Goal: Information Seeking & Learning: Understand process/instructions

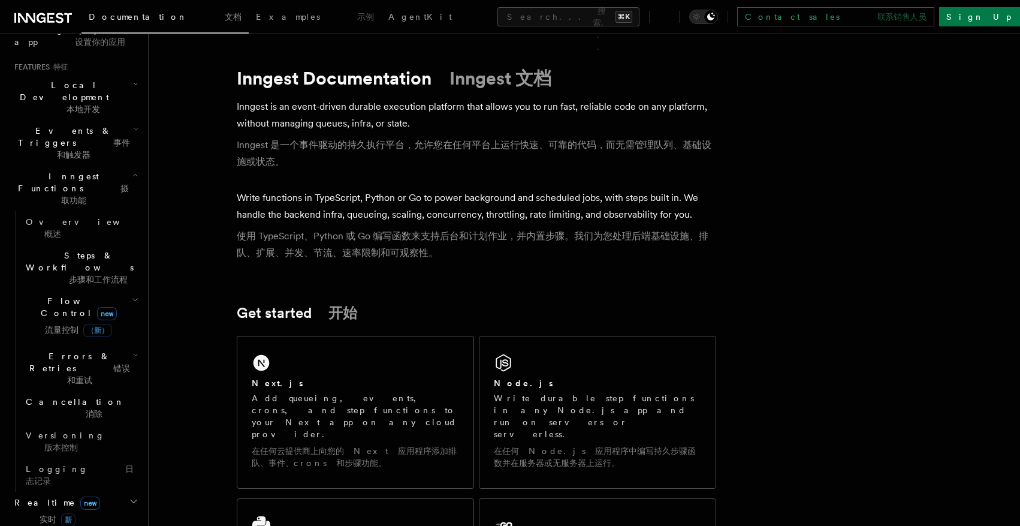
scroll to position [290, 0]
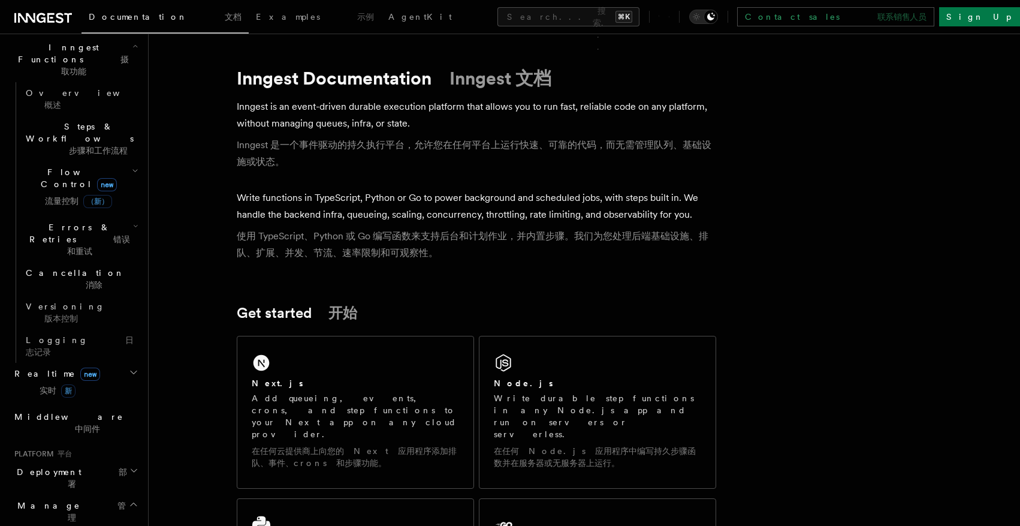
scroll to position [408, 0]
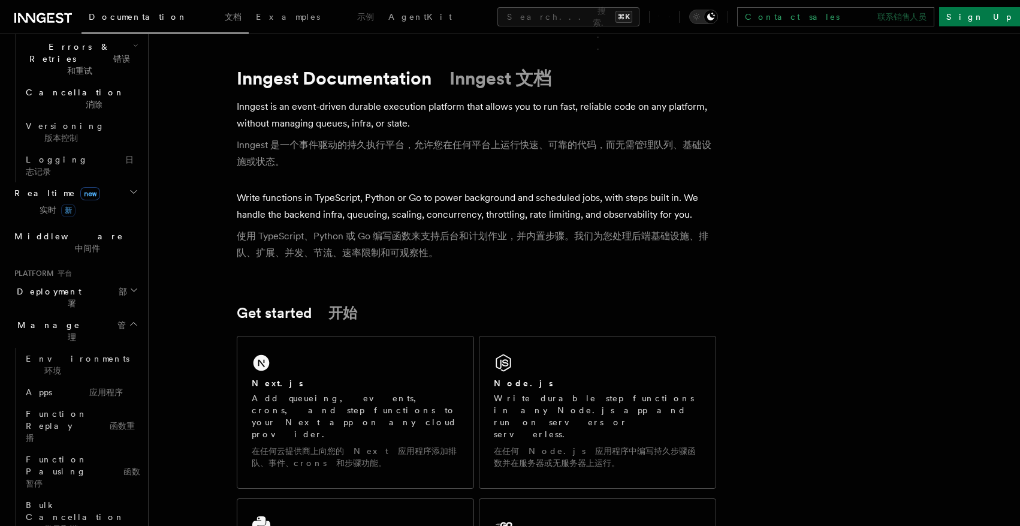
scroll to position [588, 0]
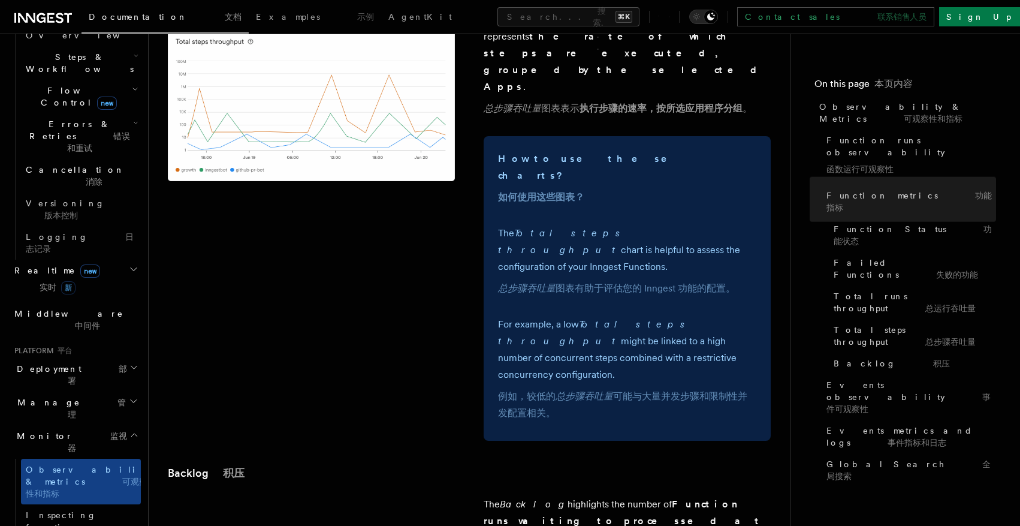
scroll to position [2705, 0]
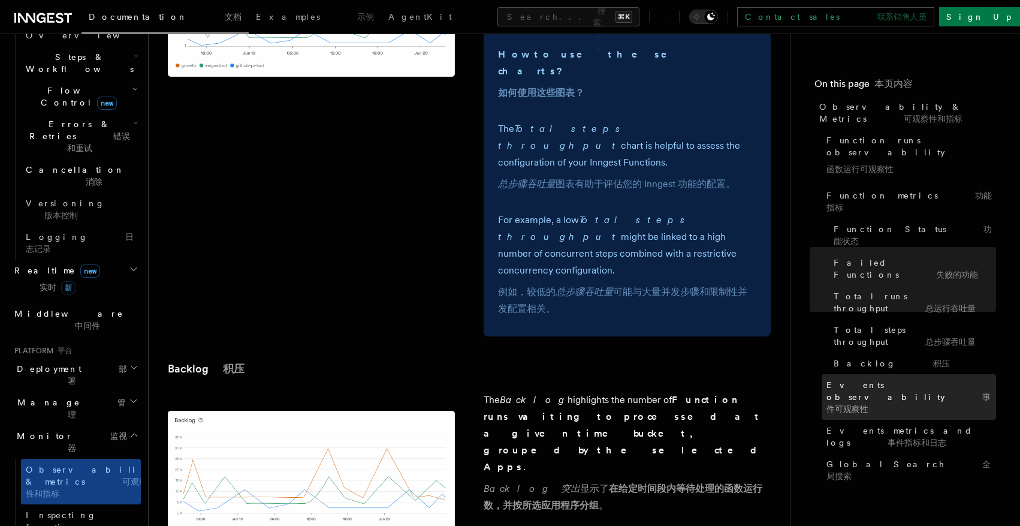
click at [893, 379] on span "Events observability 事件可观察性" at bounding box center [911, 397] width 170 height 36
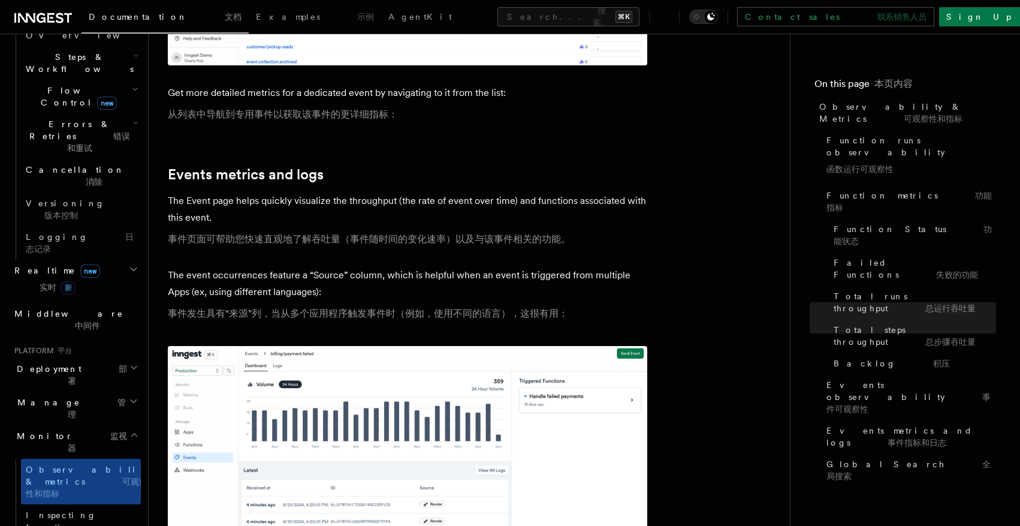
scroll to position [3814, 0]
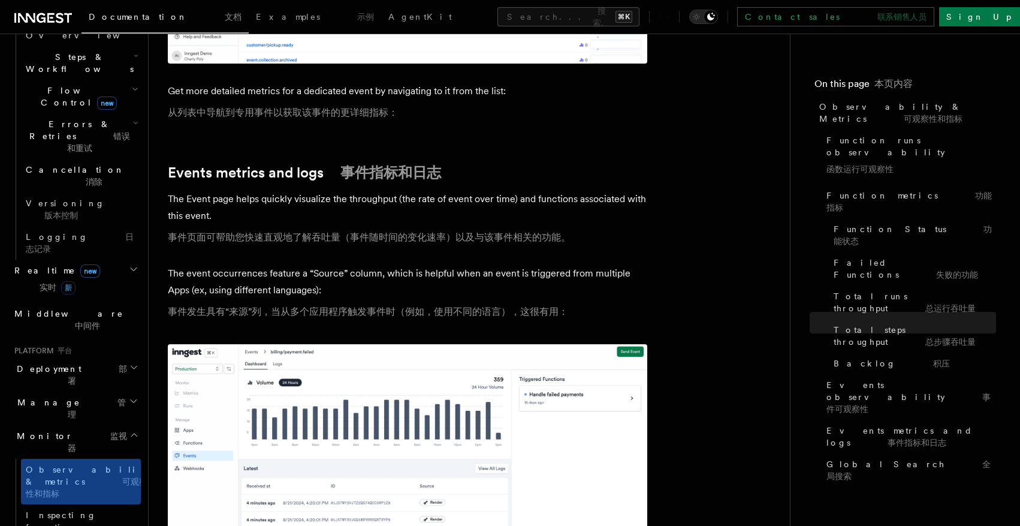
click at [83, 391] on h2 "Manage 管理" at bounding box center [75, 408] width 131 height 34
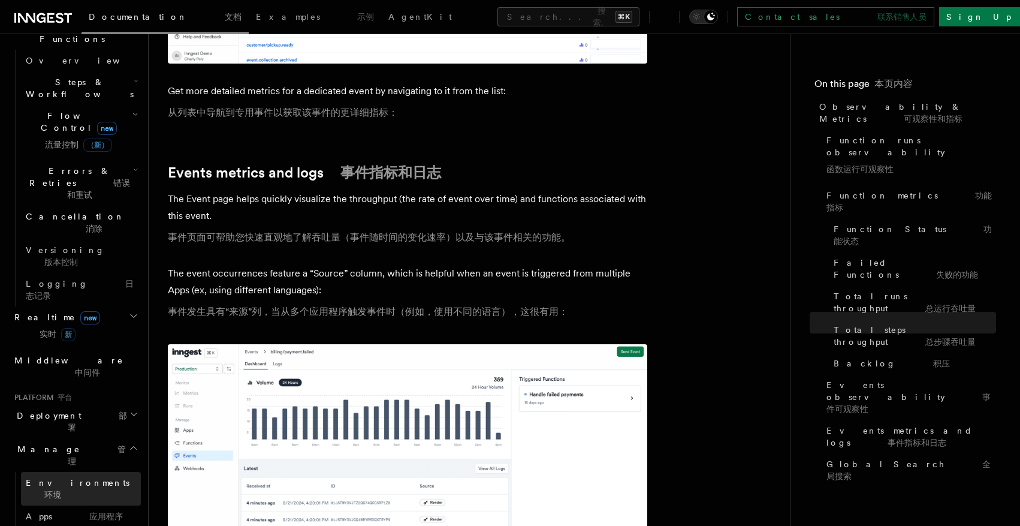
scroll to position [364, 0]
click at [54, 413] on span "Deployment 部署" at bounding box center [70, 425] width 120 height 24
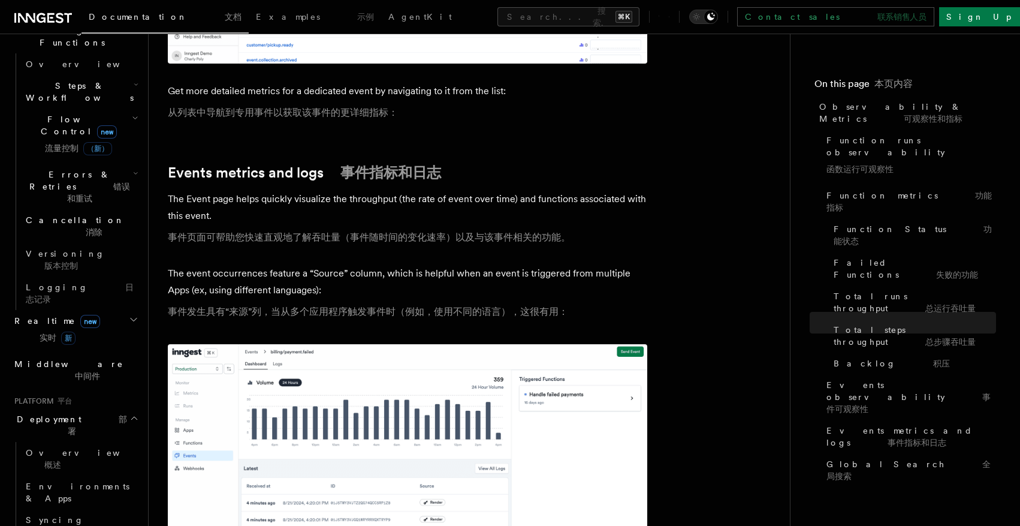
click at [54, 413] on span "Deployment 部署" at bounding box center [70, 425] width 120 height 24
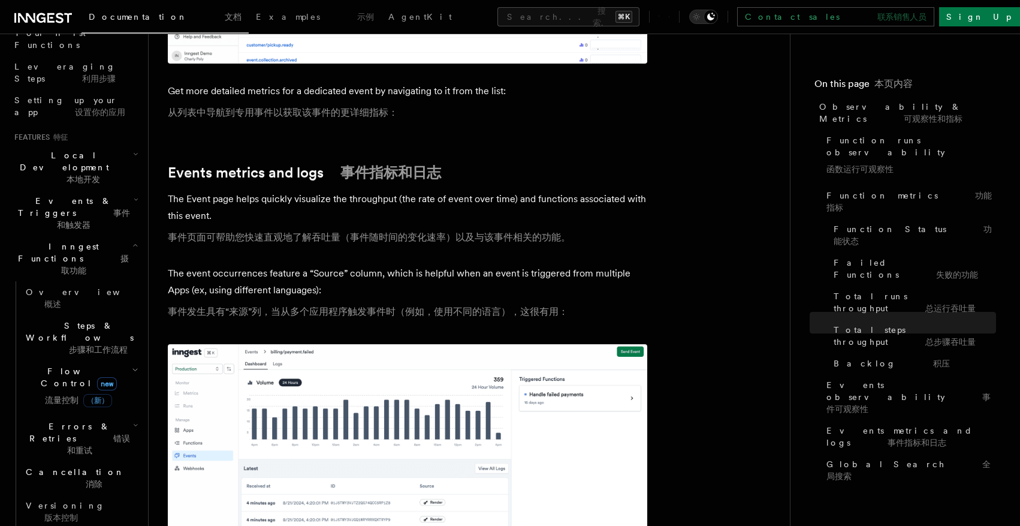
scroll to position [170, 0]
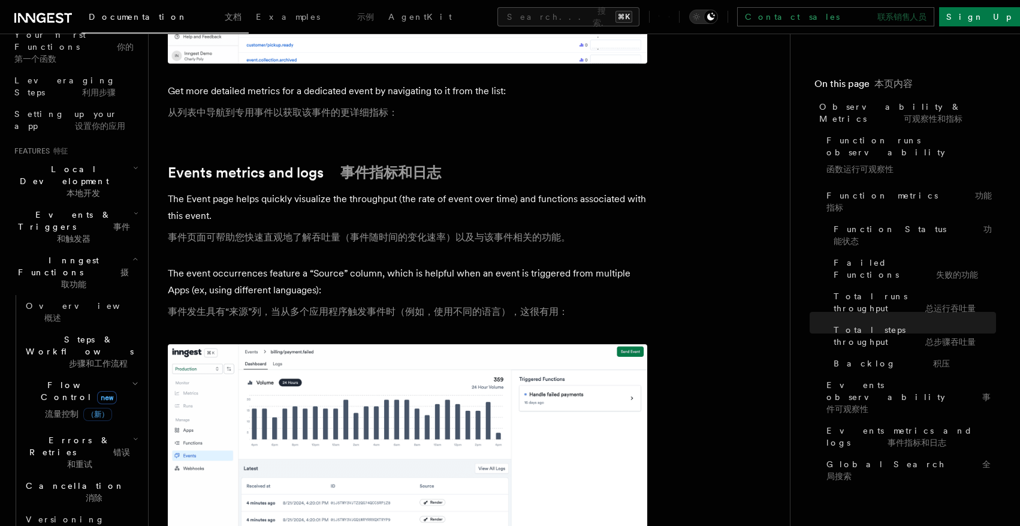
click at [107, 222] on font "事件和触发器" at bounding box center [93, 233] width 73 height 22
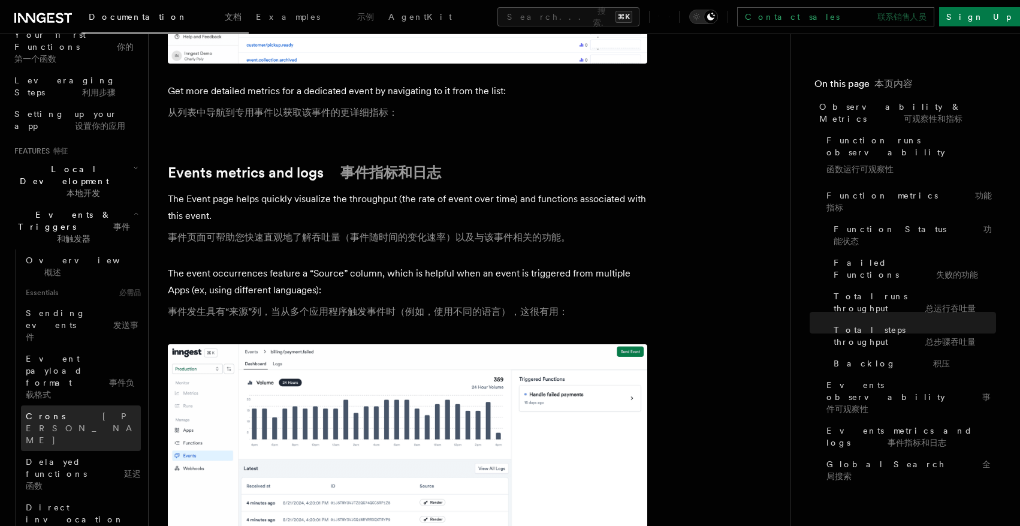
click at [59, 411] on font "克朗斯" at bounding box center [82, 428] width 113 height 34
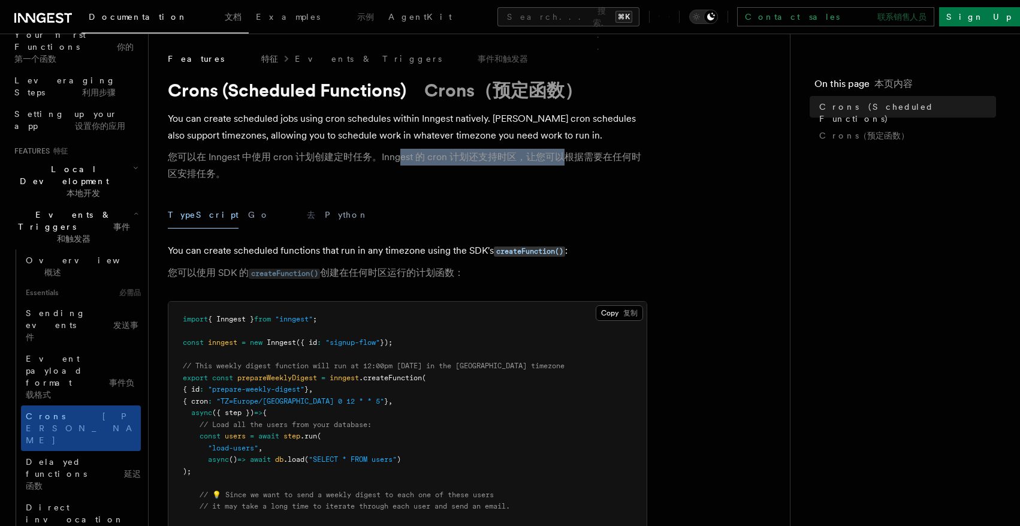
drag, startPoint x: 399, startPoint y: 156, endPoint x: 567, endPoint y: 156, distance: 168.4
click at [567, 156] on font "您可以在 Inngest 中使用 cron 计划创建定时任务。Inngest 的 cron 计划还支持时区，让您可以根据需要在任何时区安排任务。" at bounding box center [404, 165] width 473 height 28
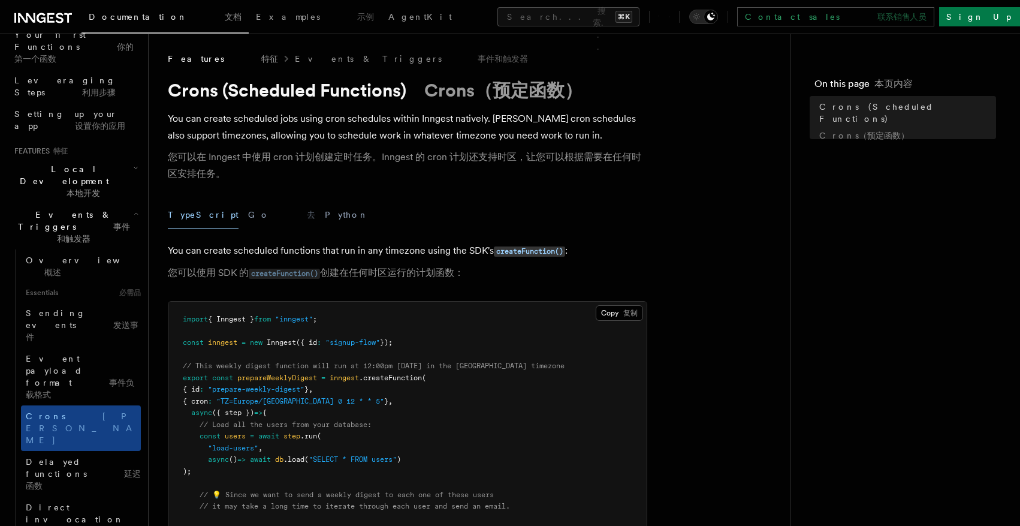
click at [221, 345] on span "inngest" at bounding box center [222, 342] width 29 height 8
click at [240, 375] on span "prepareWeeklyDigest" at bounding box center [277, 377] width 80 height 8
drag, startPoint x: 460, startPoint y: 375, endPoint x: 189, endPoint y: 384, distance: 271.6
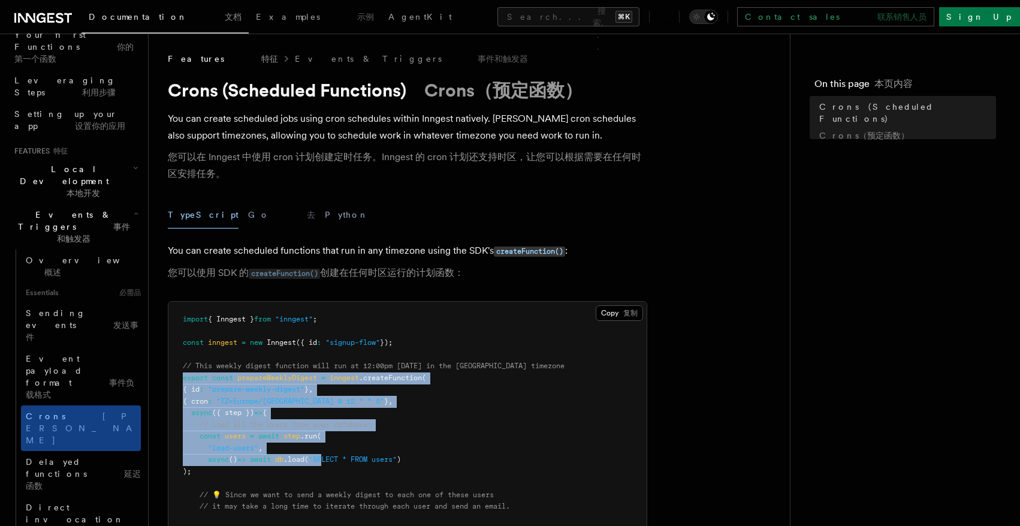
drag, startPoint x: 182, startPoint y: 376, endPoint x: 336, endPoint y: 458, distance: 174.2
click at [336, 458] on span ""SELECT * FROM users"" at bounding box center [353, 459] width 88 height 8
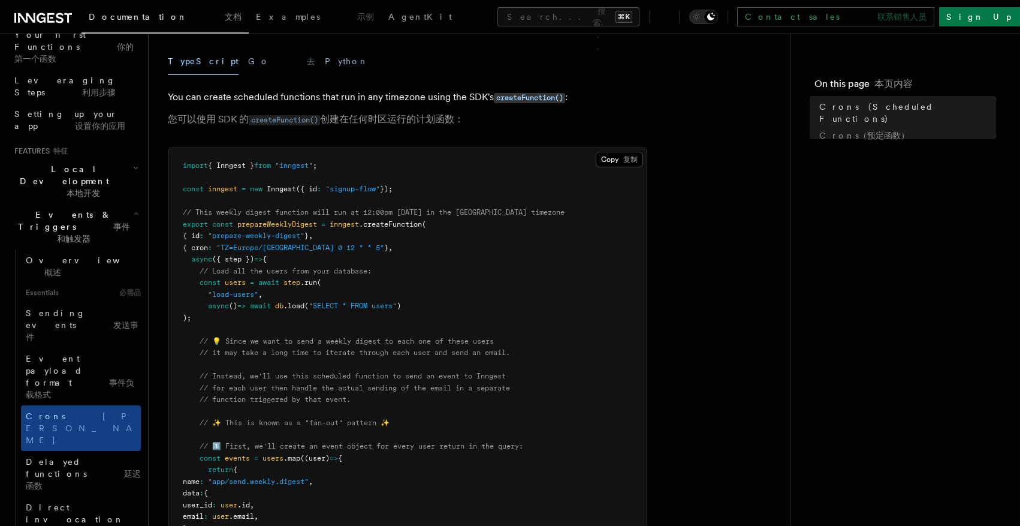
scroll to position [151, 0]
click at [381, 110] on p "You can create scheduled functions that run in any timezone using the SDK's cre…" at bounding box center [407, 113] width 479 height 44
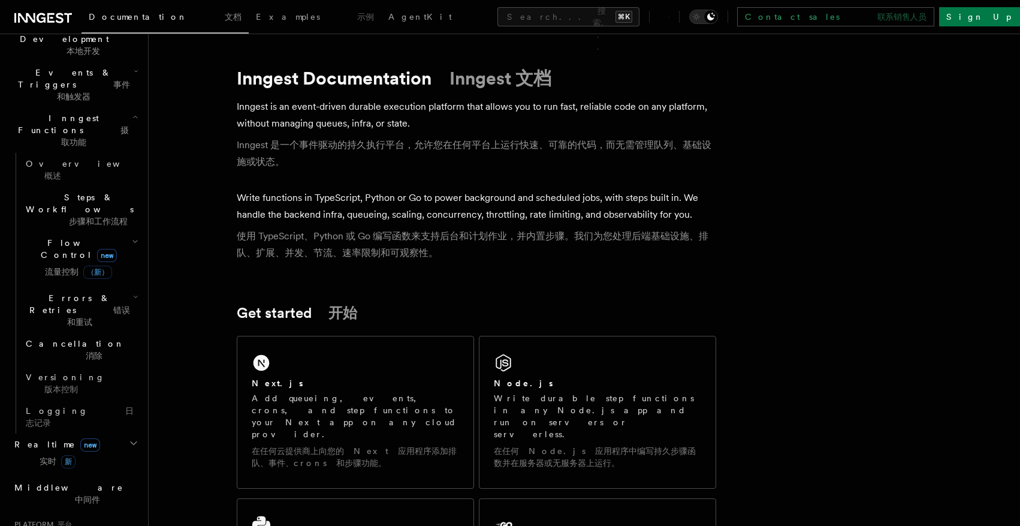
scroll to position [358, 0]
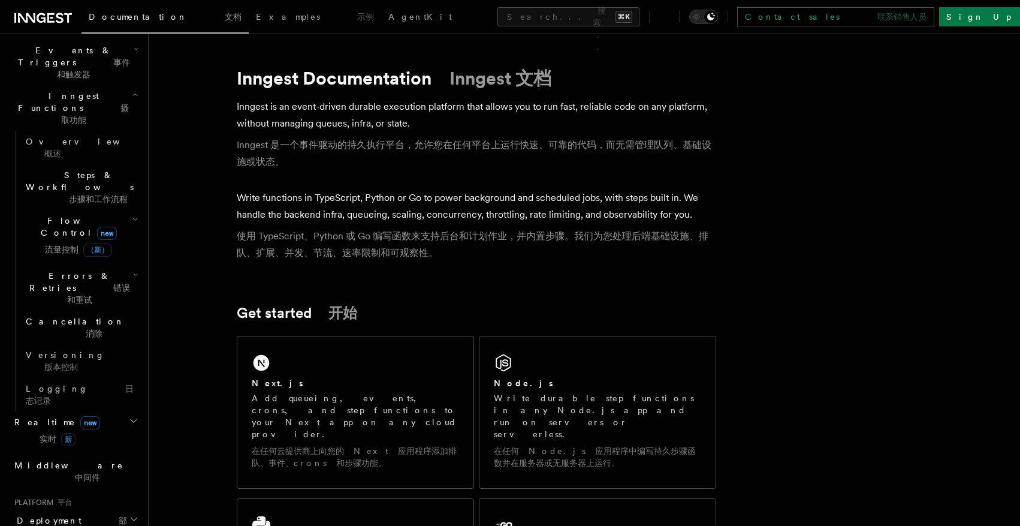
click at [70, 509] on h2 "Deployment 部署" at bounding box center [75, 526] width 131 height 34
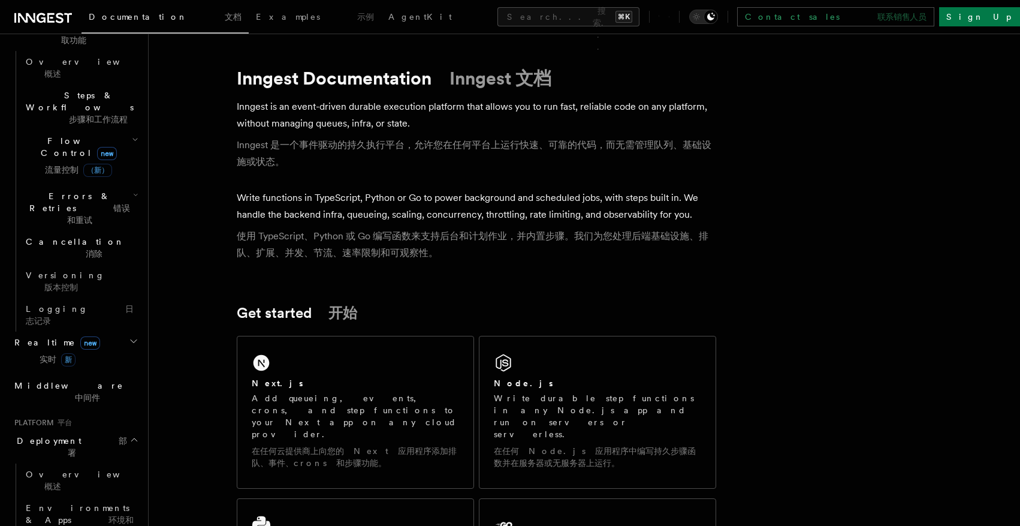
scroll to position [440, 0]
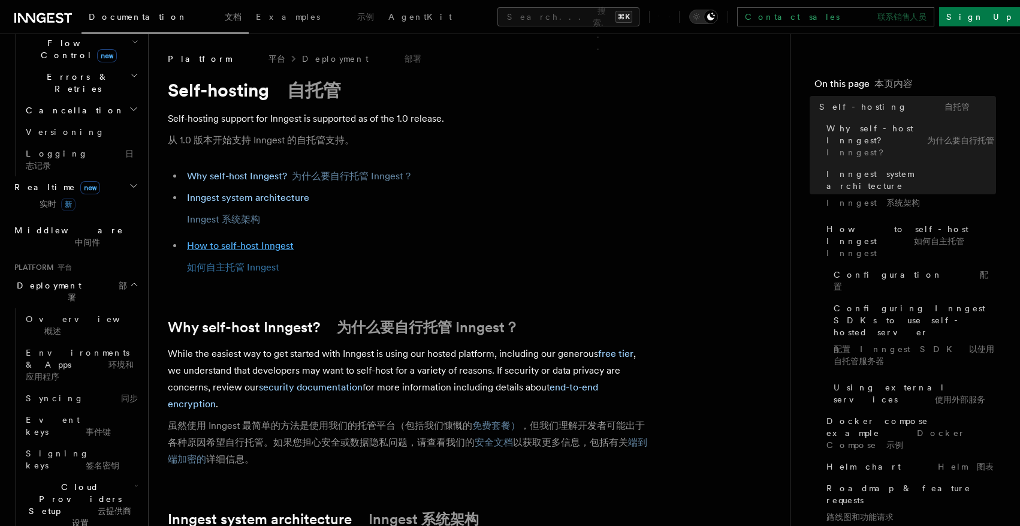
click at [257, 244] on link "How to self-host Inngest 如何自主托管 Inngest" at bounding box center [240, 256] width 107 height 33
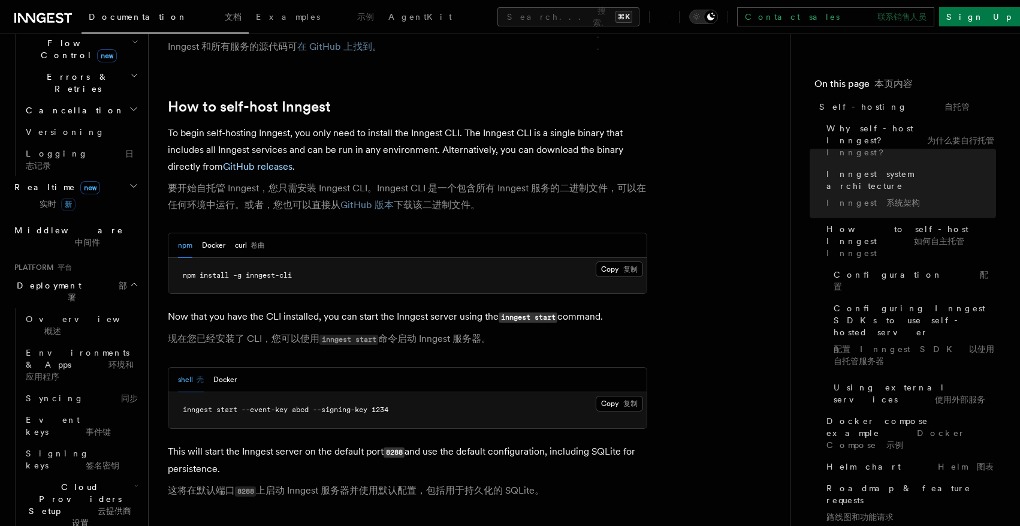
scroll to position [1795, 0]
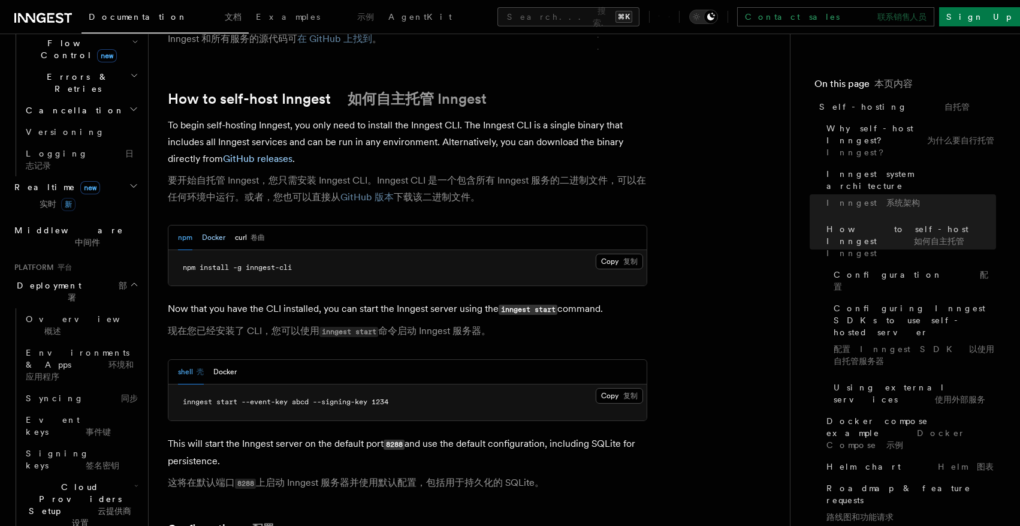
click at [216, 225] on button "Docker" at bounding box center [213, 237] width 23 height 25
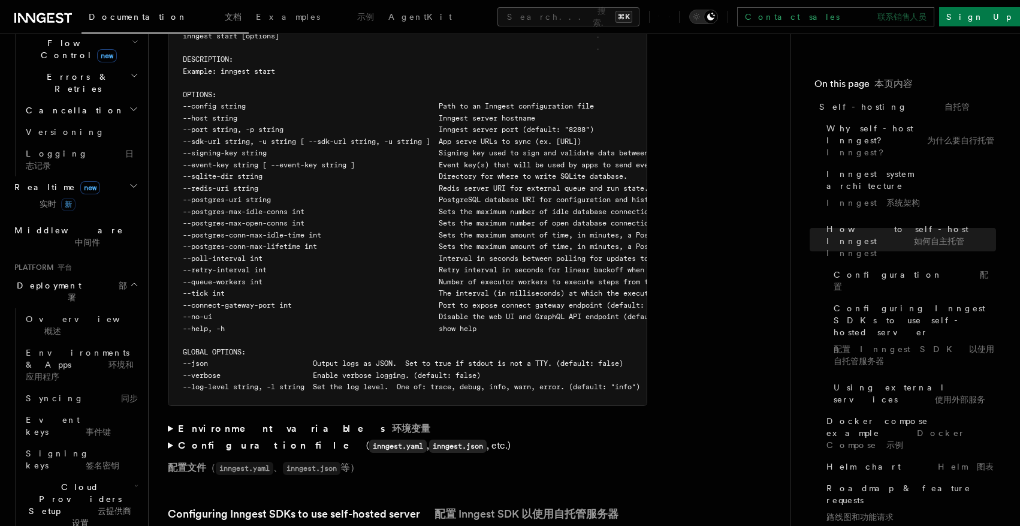
scroll to position [3278, 0]
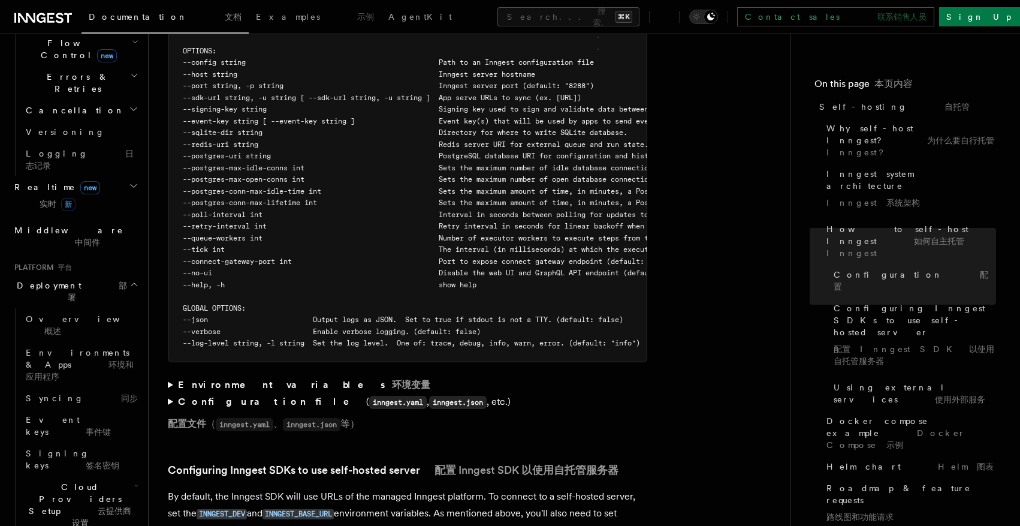
click at [168, 393] on summary "Configuration file ( inngest.yaml , inngest.json , etc.) 配置文件 （ inngest.yaml 、 …" at bounding box center [407, 415] width 479 height 44
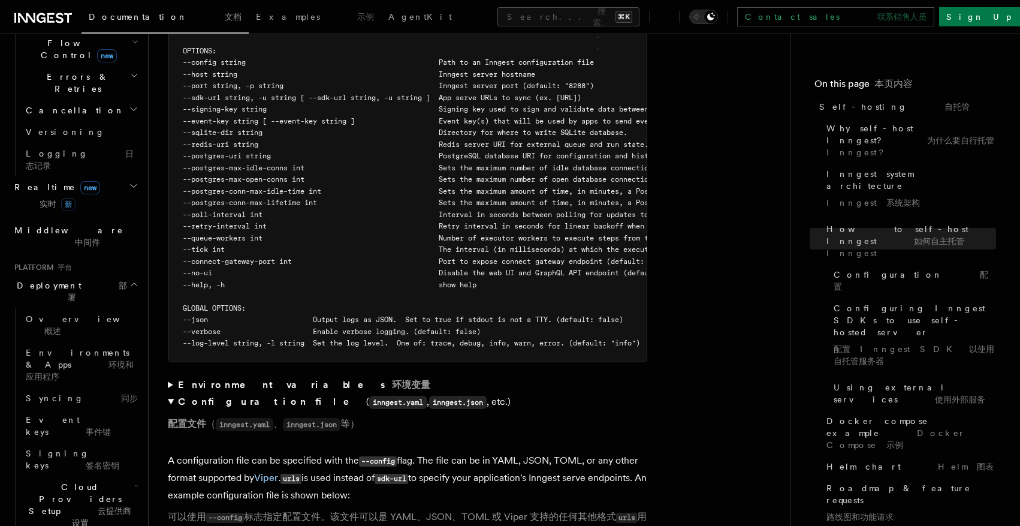
click at [168, 393] on summary "Configuration file ( inngest.yaml , inngest.json , etc.) 配置文件 （ inngest.yaml 、 …" at bounding box center [407, 415] width 479 height 44
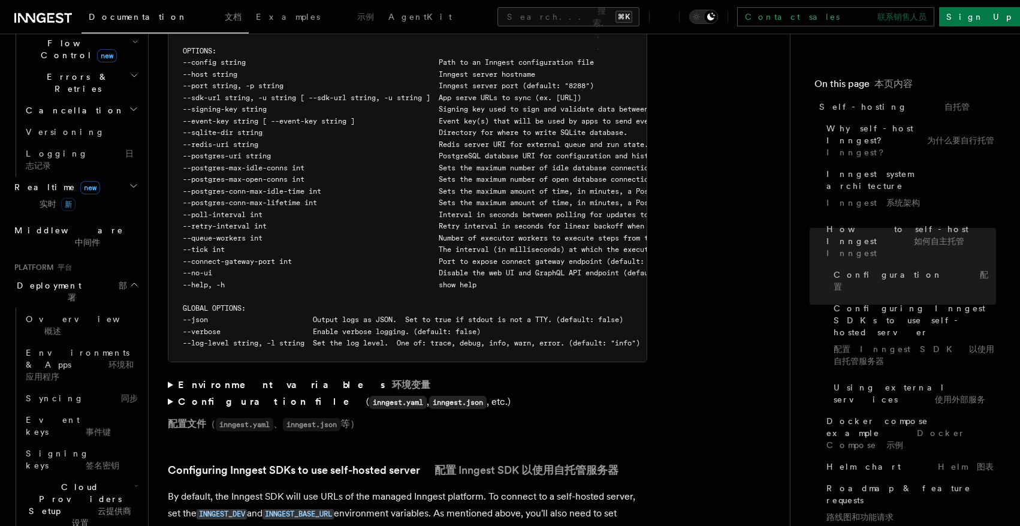
click at [168, 393] on summary "Configuration file ( inngest.yaml , inngest.json , etc.) 配置文件 （ inngest.yaml 、 …" at bounding box center [407, 415] width 479 height 44
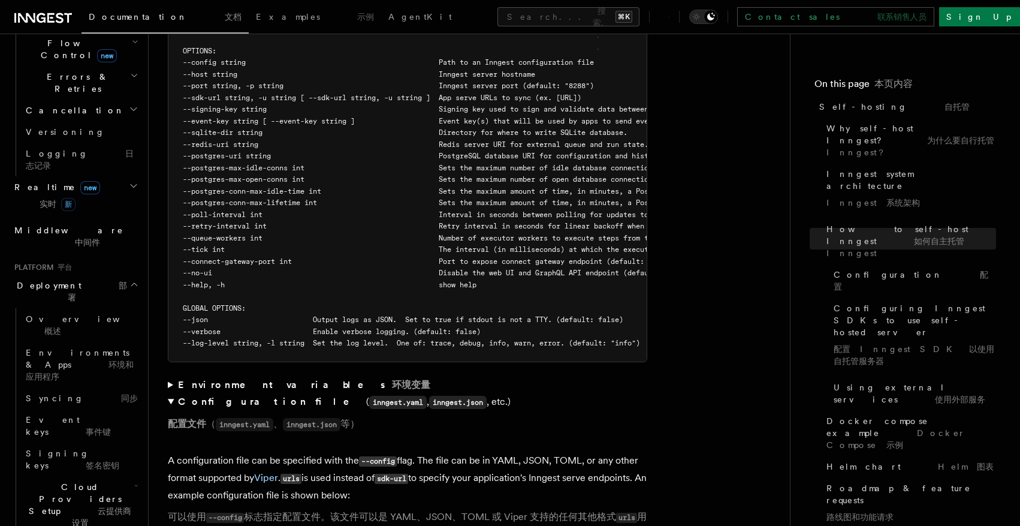
click at [170, 376] on summary "Environment variables 环境变量" at bounding box center [407, 384] width 479 height 17
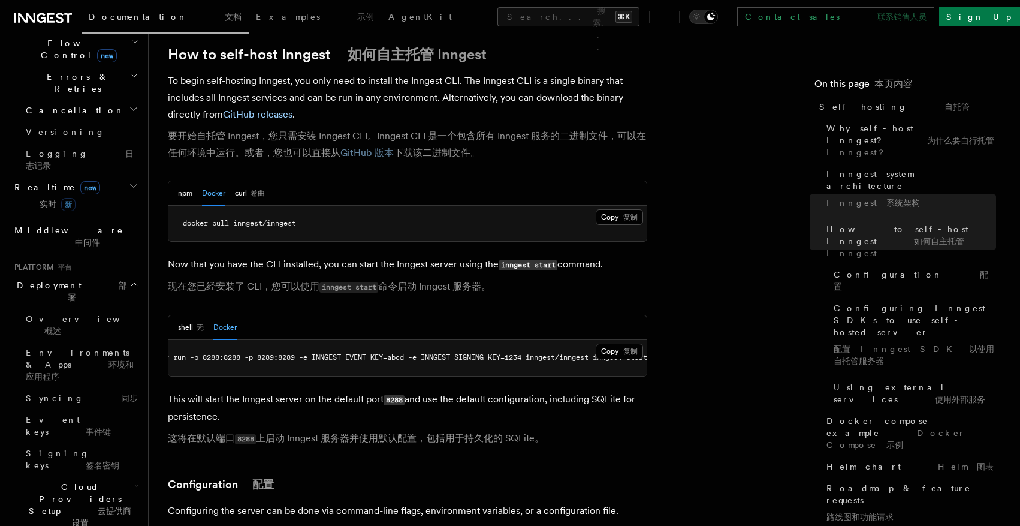
scroll to position [0, 68]
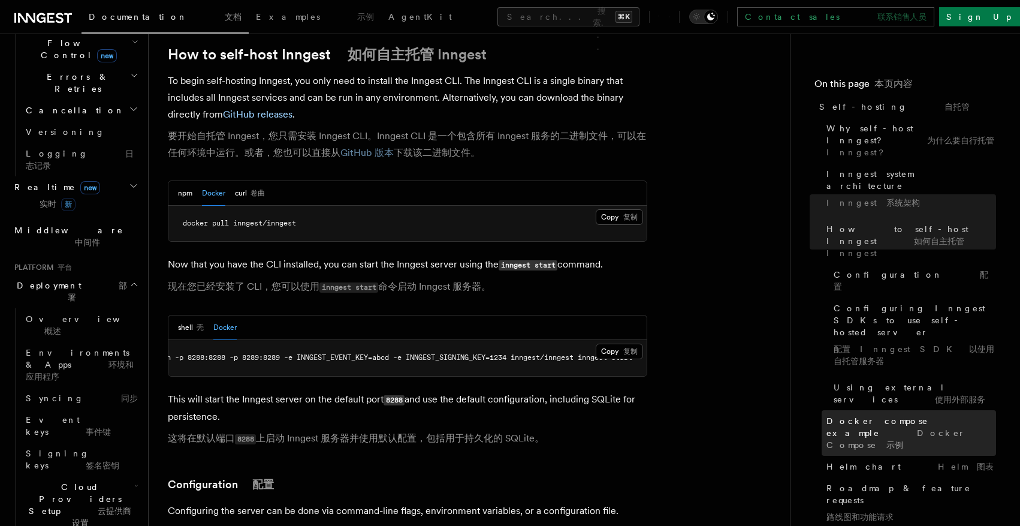
click at [931, 428] on font "Docker Compose 示例" at bounding box center [895, 439] width 139 height 22
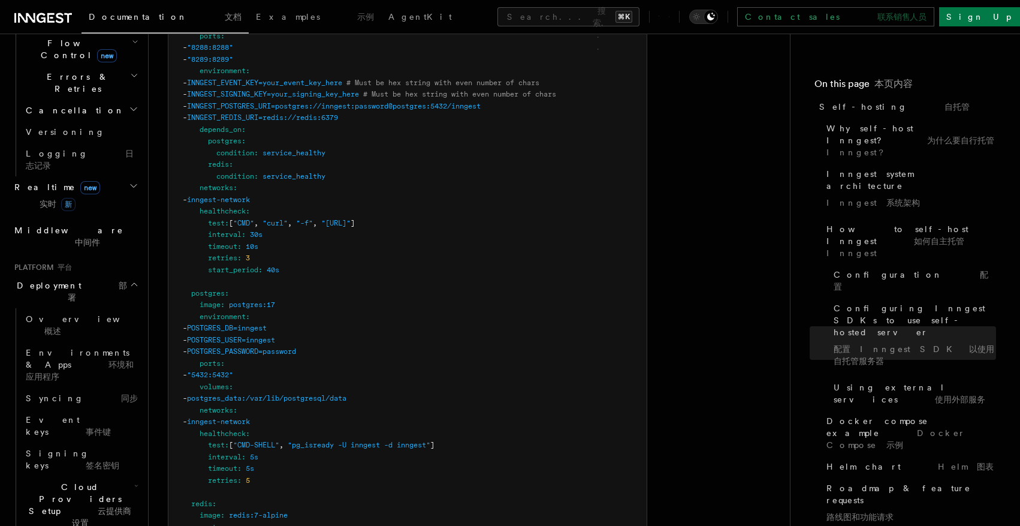
scroll to position [5107, 0]
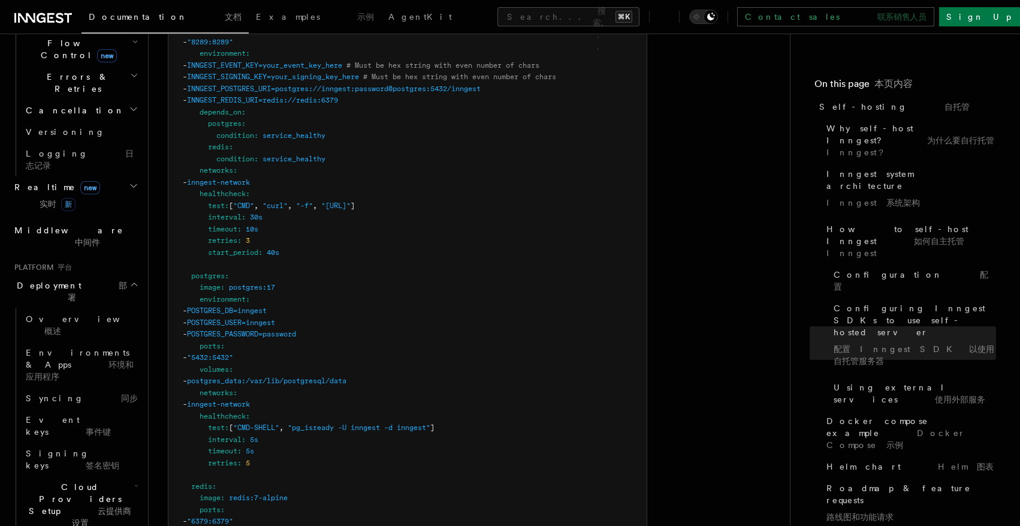
click at [267, 306] on span "POSTGRES_DB=inngest" at bounding box center [227, 310] width 80 height 8
copy span "inngest"
click at [425, 322] on pre "services : inngest : image : inngest/inngest command : "inngest start" ports : …" at bounding box center [407, 351] width 478 height 795
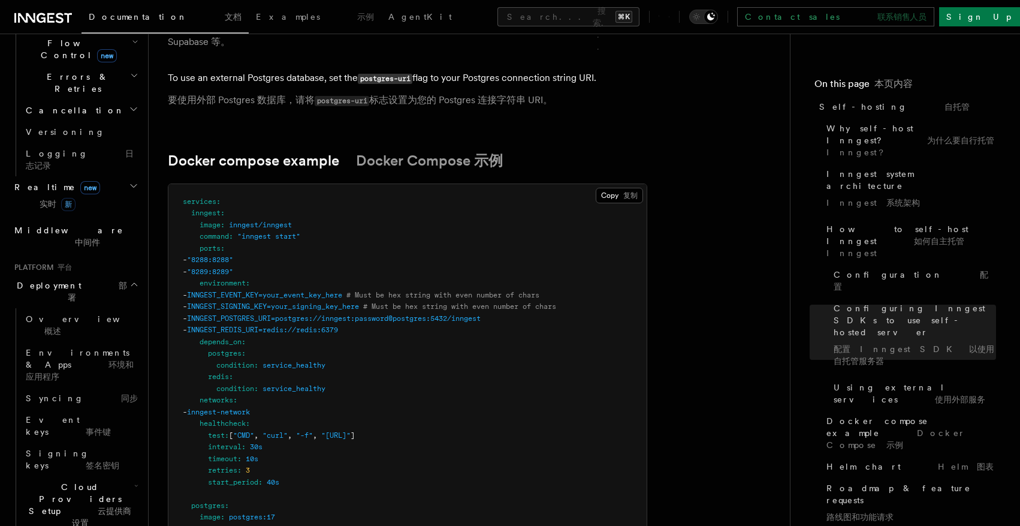
scroll to position [4877, 0]
drag, startPoint x: 231, startPoint y: 203, endPoint x: 322, endPoint y: 203, distance: 91.1
copy span "inngest/inngest"
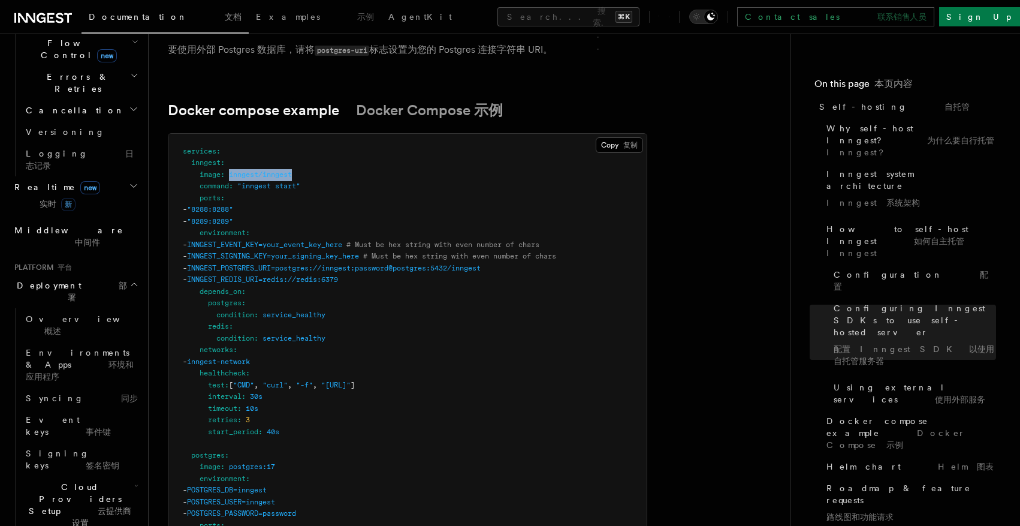
scroll to position [4930, 0]
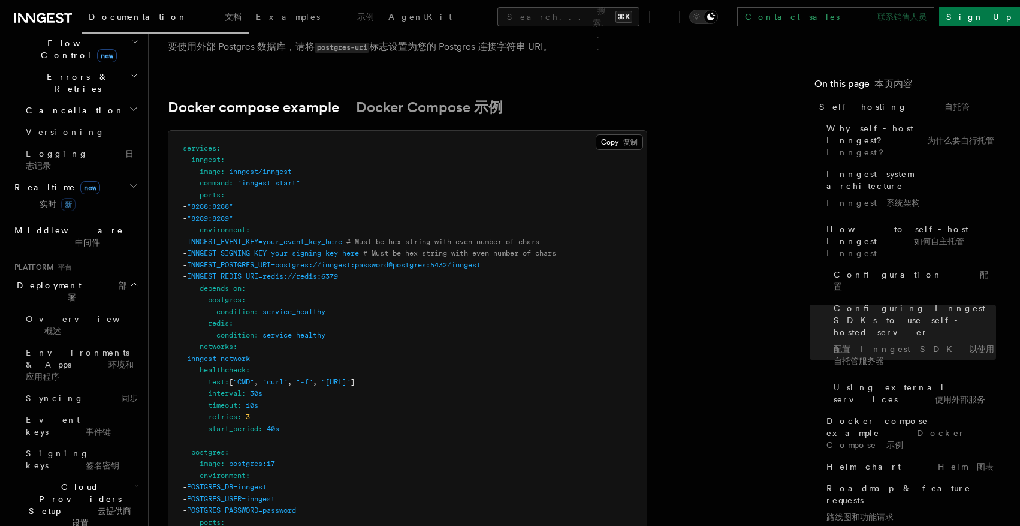
click at [233, 202] on span ""8288:8288"" at bounding box center [210, 206] width 46 height 8
copy span "8288"
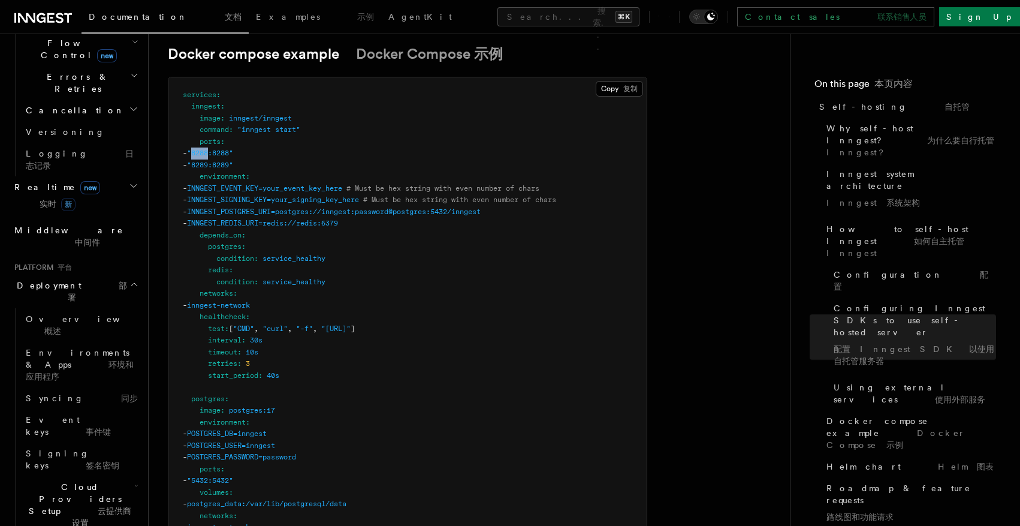
scroll to position [4984, 0]
click at [256, 149] on pre "services : inngest : image : inngest/inngest command : "inngest start" ports : …" at bounding box center [407, 474] width 478 height 795
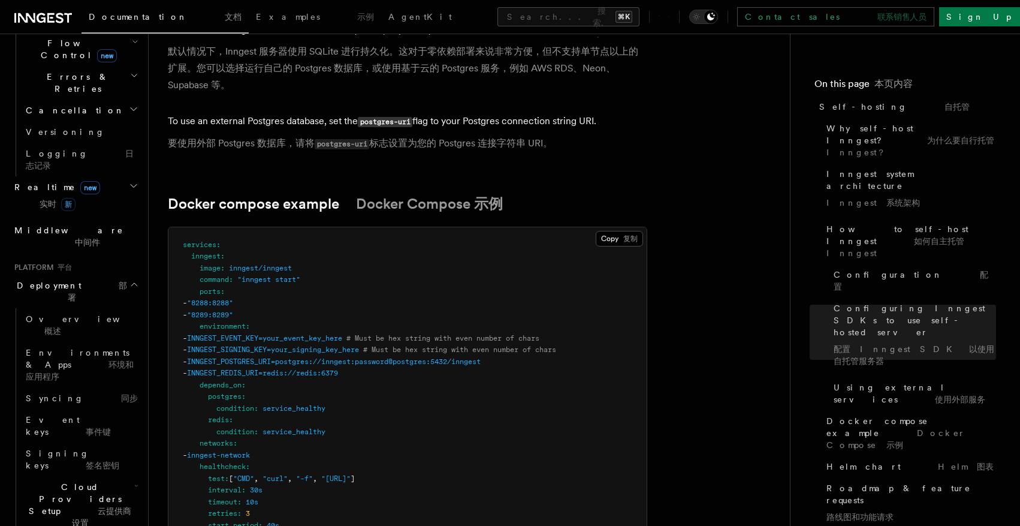
scroll to position [4937, 0]
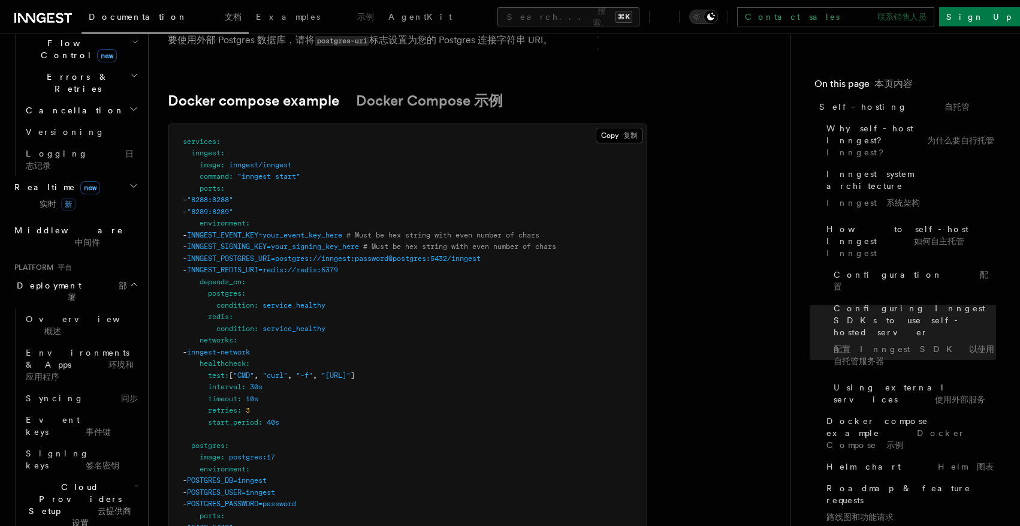
click at [280, 254] on span "INNGEST_POSTGRES_URI=postgres://inngest:password@postgres:5432/inngest" at bounding box center [334, 258] width 294 height 8
copy span "INNGEST_POSTGRES_URI"
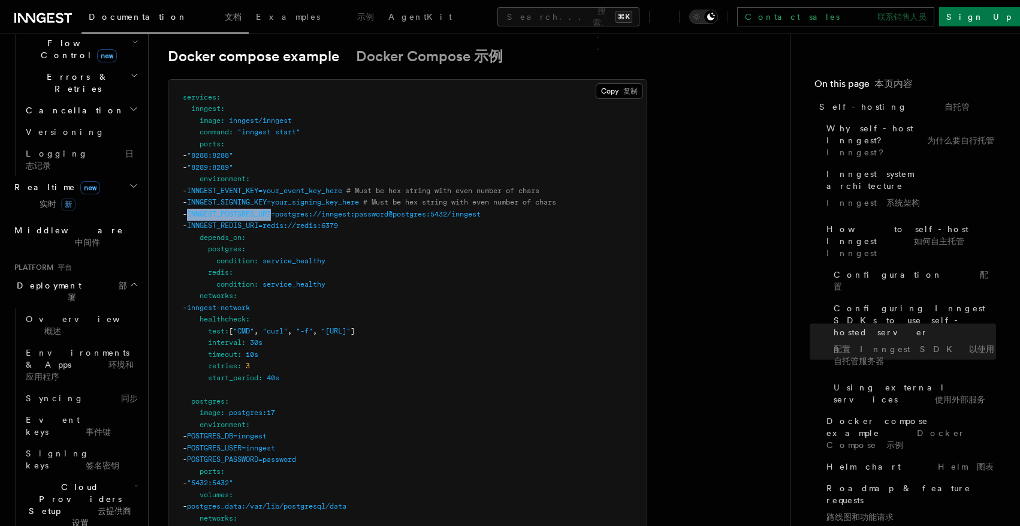
scroll to position [4983, 0]
click at [264, 219] on span "INNGEST_REDIS_URI=redis://redis:6379" at bounding box center [262, 223] width 151 height 8
click at [261, 219] on span "INNGEST_REDIS_URI=redis://redis:6379" at bounding box center [262, 223] width 151 height 8
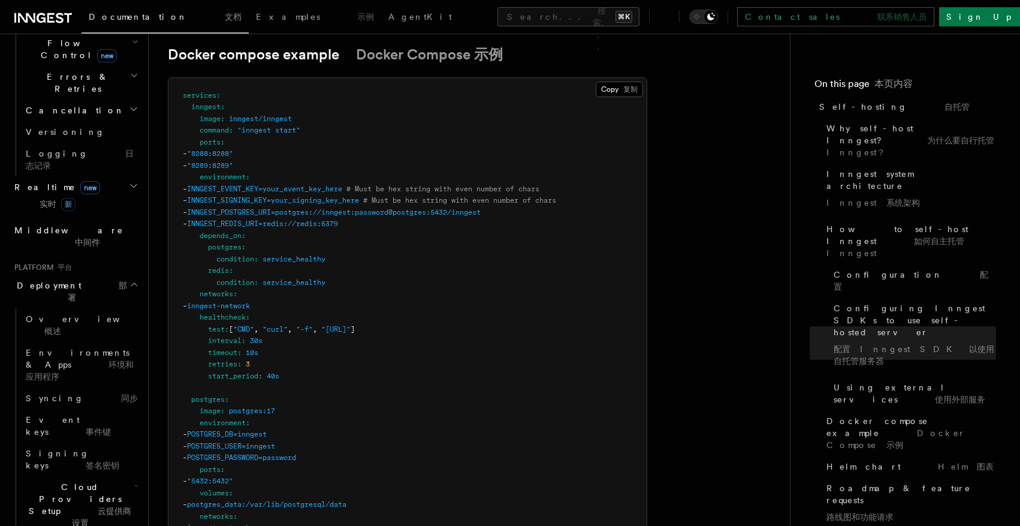
click at [267, 185] on span "INNGEST_EVENT_KEY=your_event_key_here" at bounding box center [264, 189] width 155 height 8
copy span "INNGEST_EVENT_KEY"
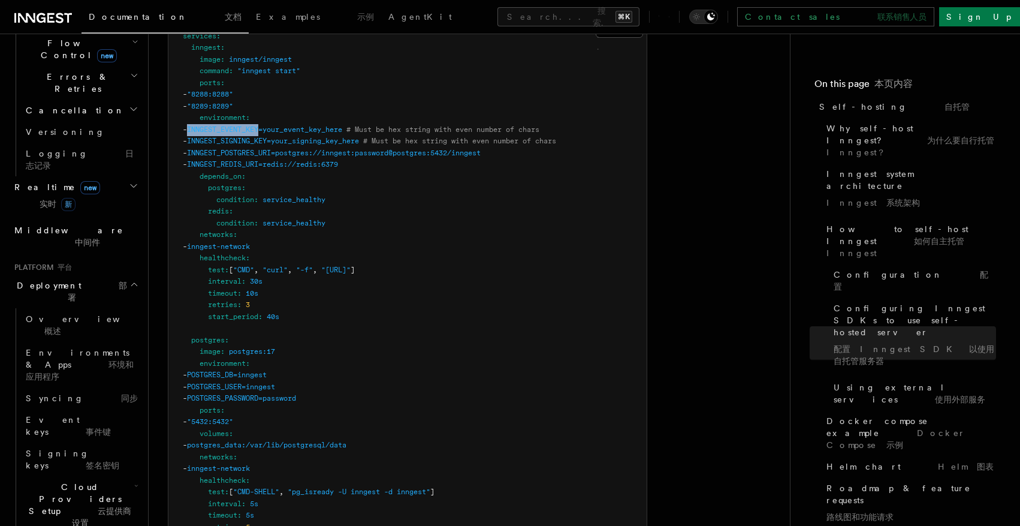
scroll to position [5047, 0]
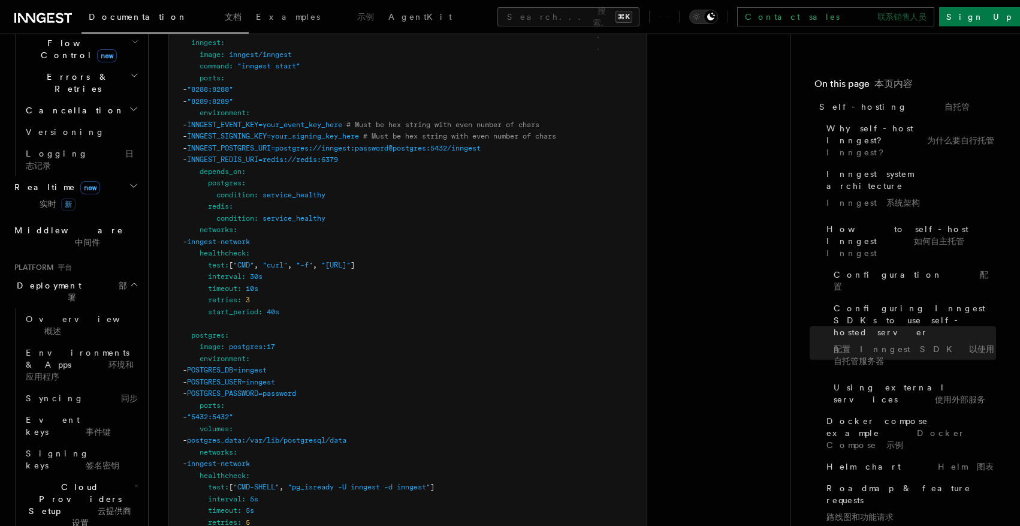
click at [278, 79] on pre "services : inngest : image : inngest/inngest command : "inngest start" ports : …" at bounding box center [407, 411] width 478 height 795
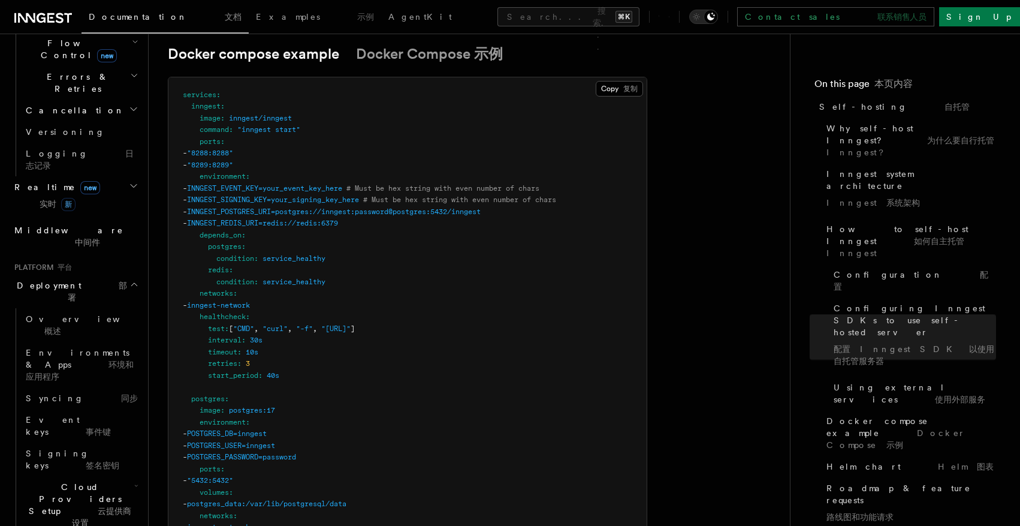
scroll to position [4984, 0]
drag, startPoint x: 242, startPoint y: 107, endPoint x: 297, endPoint y: 107, distance: 55.1
click at [297, 125] on span ""inngest start"" at bounding box center [268, 129] width 63 height 8
copy span "inngest start"
click at [273, 183] on span "INNGEST_EVENT_KEY=your_event_key_here" at bounding box center [264, 187] width 155 height 8
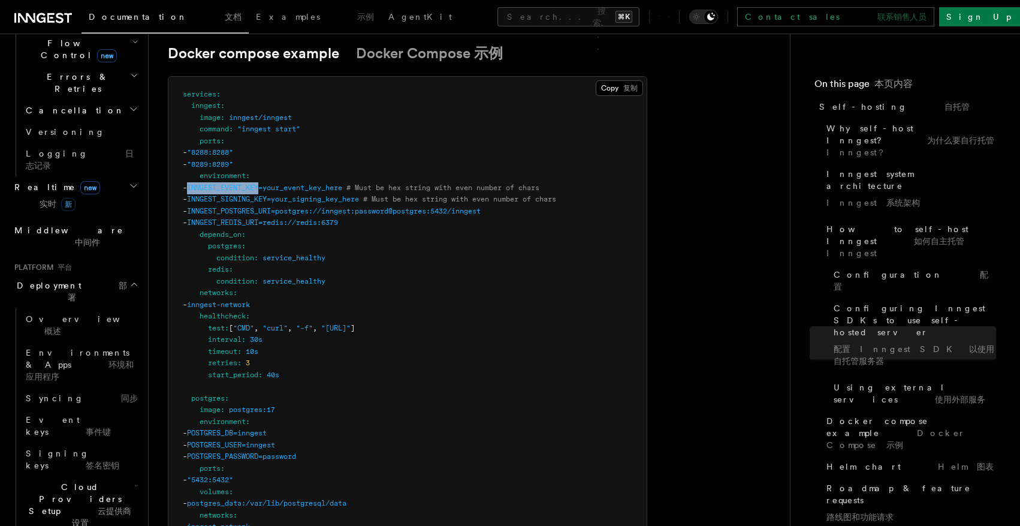
click at [273, 183] on span "INNGEST_EVENT_KEY=your_event_key_here" at bounding box center [264, 187] width 155 height 8
click at [187, 195] on span "-" at bounding box center [185, 199] width 4 height 8
drag, startPoint x: 209, startPoint y: 164, endPoint x: 453, endPoint y: 205, distance: 247.9
click at [453, 205] on pre "services : inngest : image : inngest/inngest command : "inngest start" ports : …" at bounding box center [407, 474] width 478 height 795
copy code "- INNGEST_EVENT_KEY=your_event_key_here # Must be hex string with even number o…"
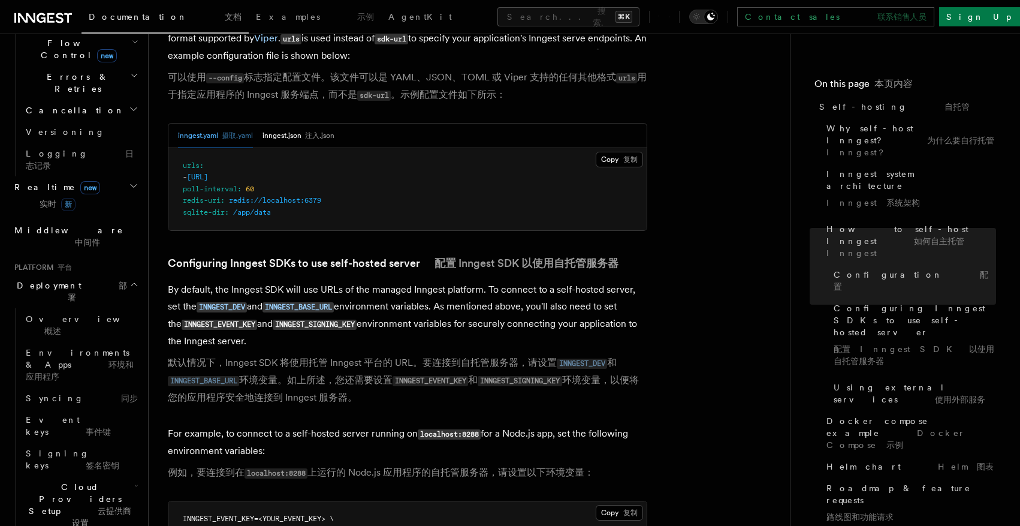
scroll to position [3855, 0]
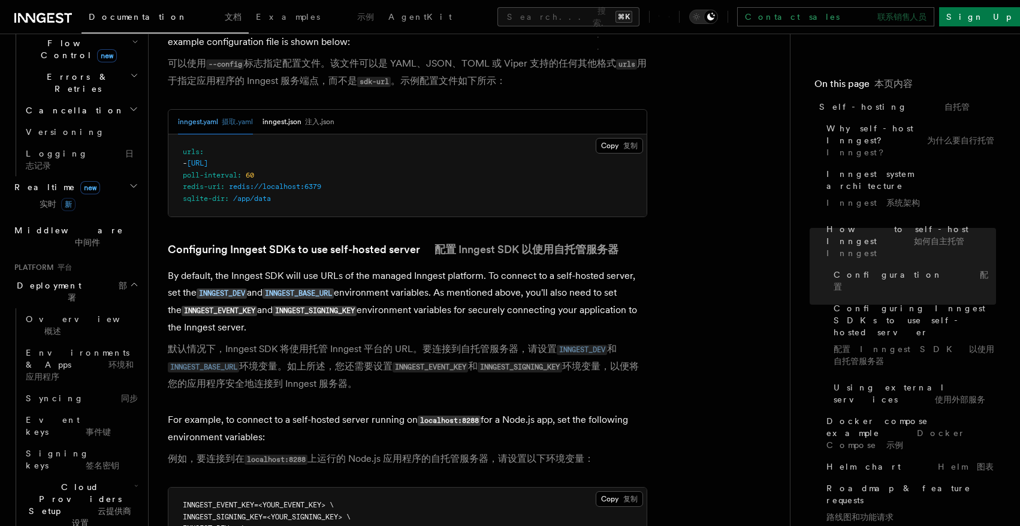
click at [511, 343] on font "默认情况下，Inngest SDK 将使用托管 Inngest 平台的 URL。要连接到自托管服务器，请设置 INNGEST_DEV 和 INNGEST_BA…" at bounding box center [403, 366] width 471 height 46
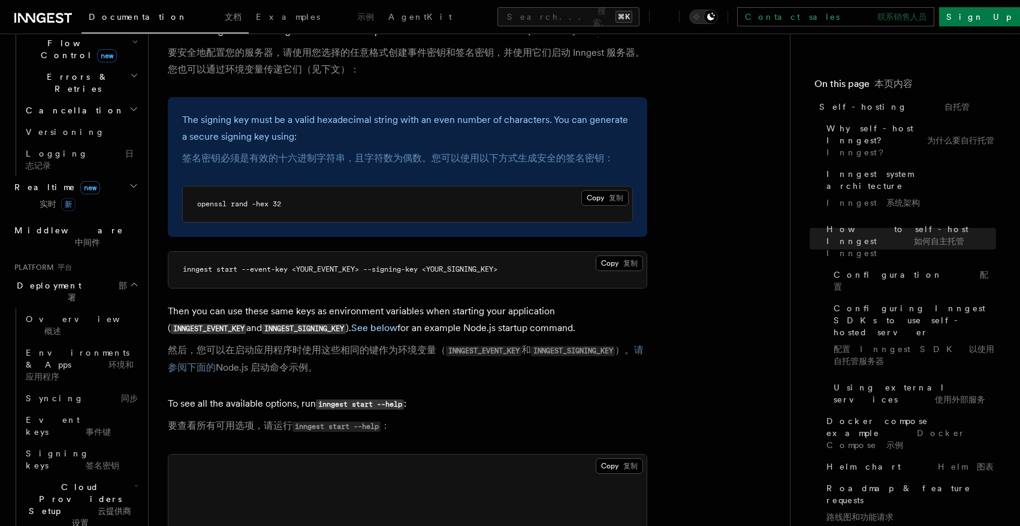
scroll to position [2686, 0]
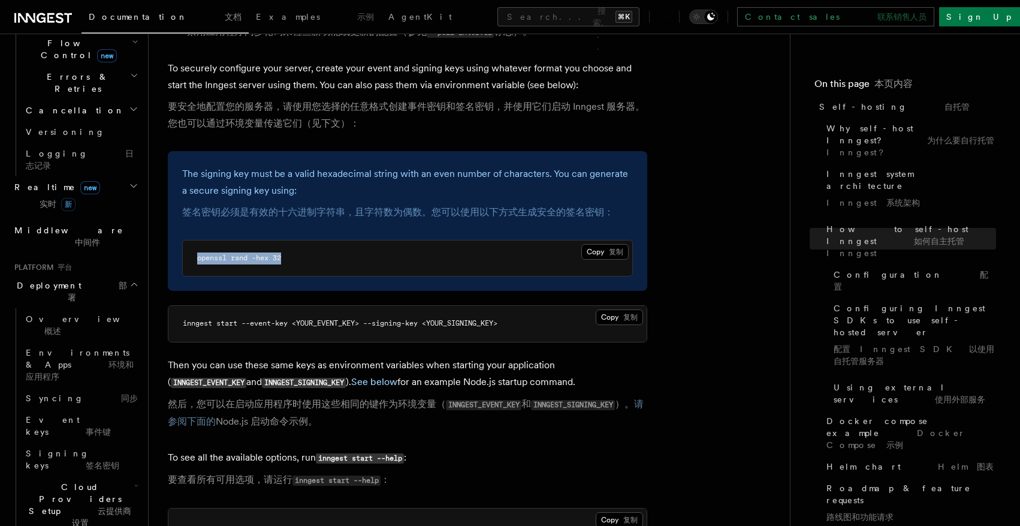
drag, startPoint x: 291, startPoint y: 225, endPoint x: 196, endPoint y: 225, distance: 94.7
click at [196, 240] on pre "openssl rand -hex 32" at bounding box center [407, 258] width 449 height 36
copy span "openssl rand -hex 32"
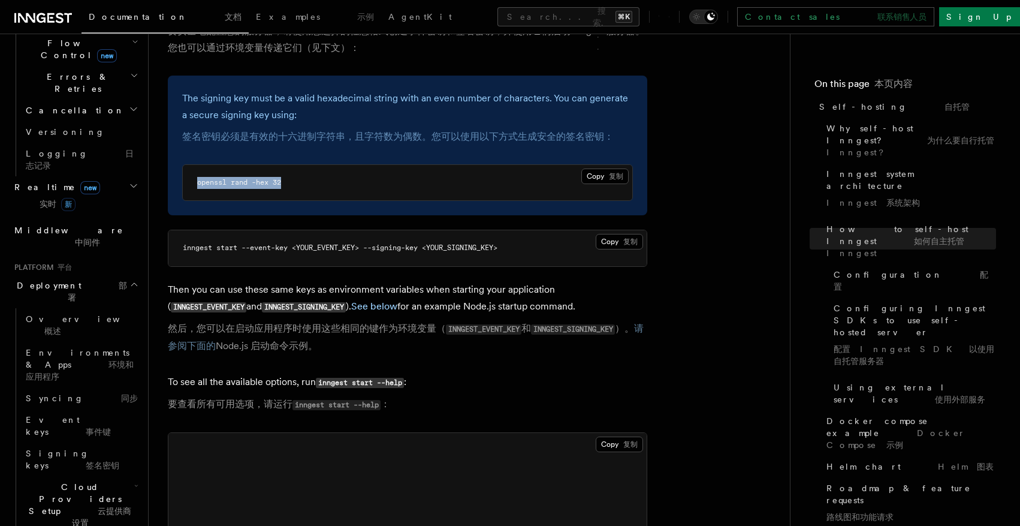
scroll to position [2783, 0]
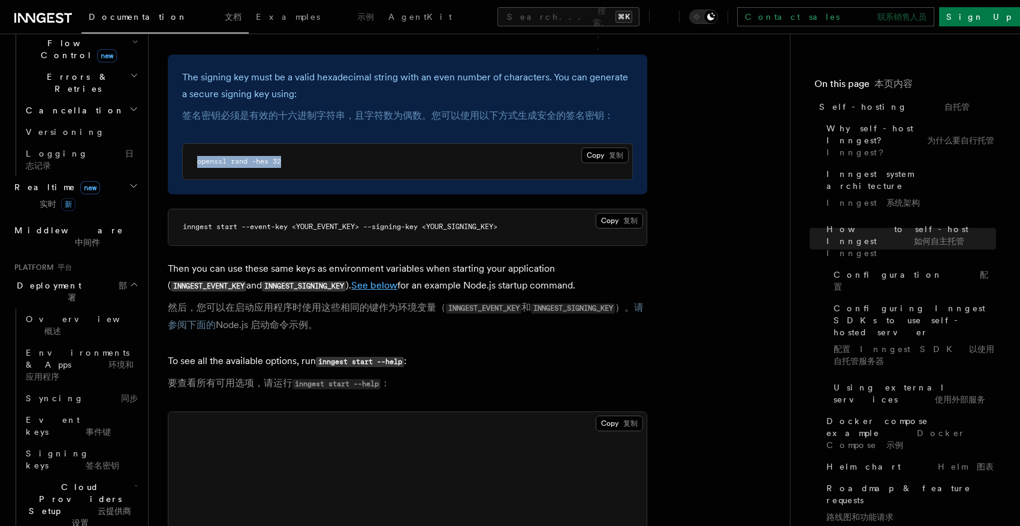
click at [351, 279] on link "See below" at bounding box center [374, 284] width 46 height 11
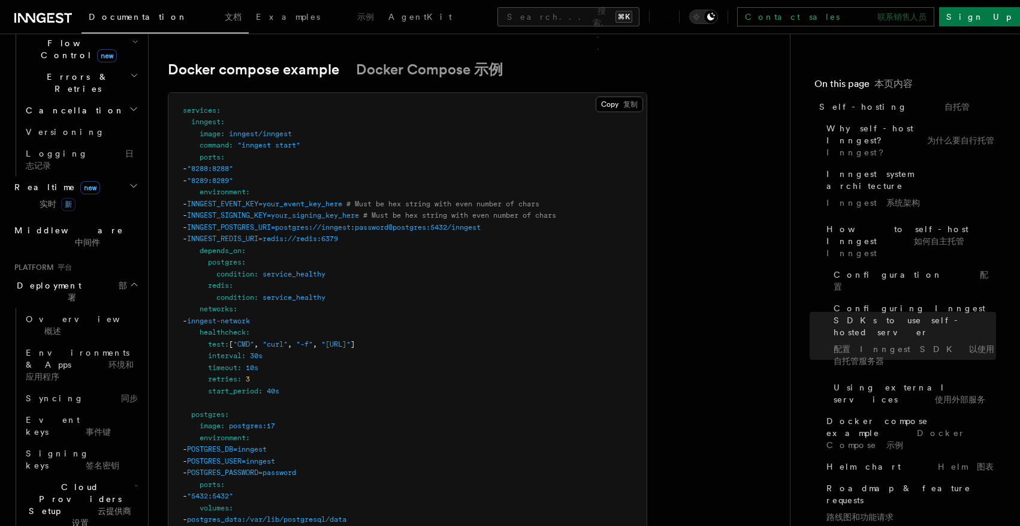
scroll to position [4969, 0]
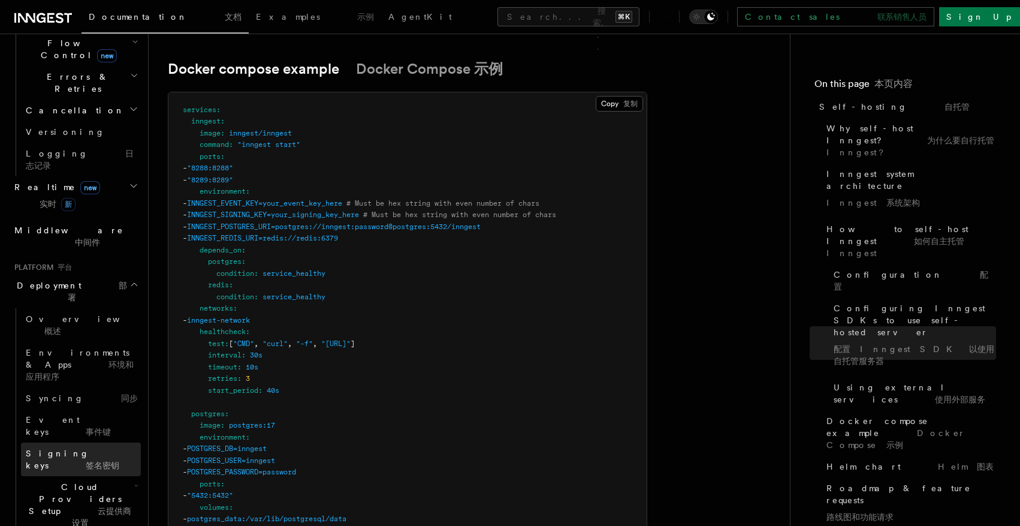
click at [86, 460] on font "签名密钥" at bounding box center [103, 465] width 34 height 10
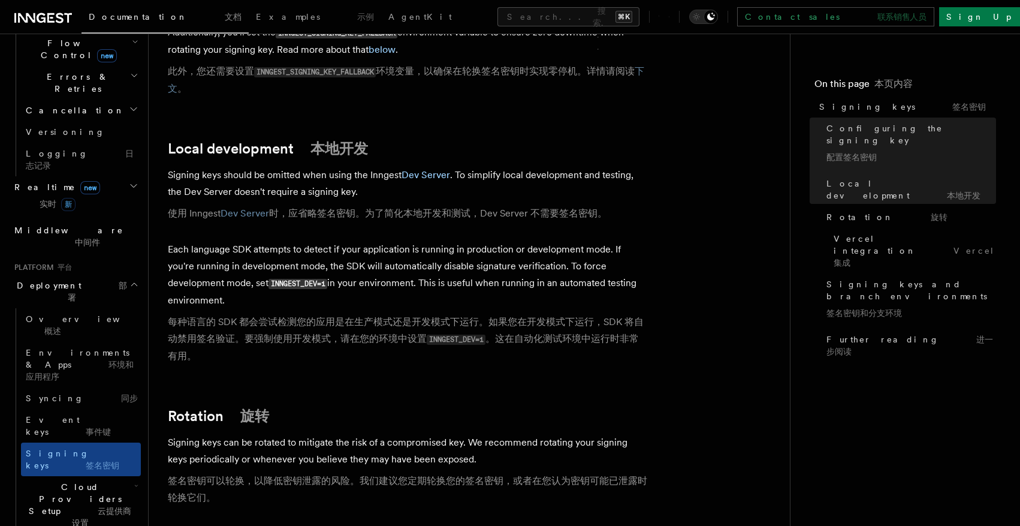
scroll to position [820, 0]
